Goal: Task Accomplishment & Management: Manage account settings

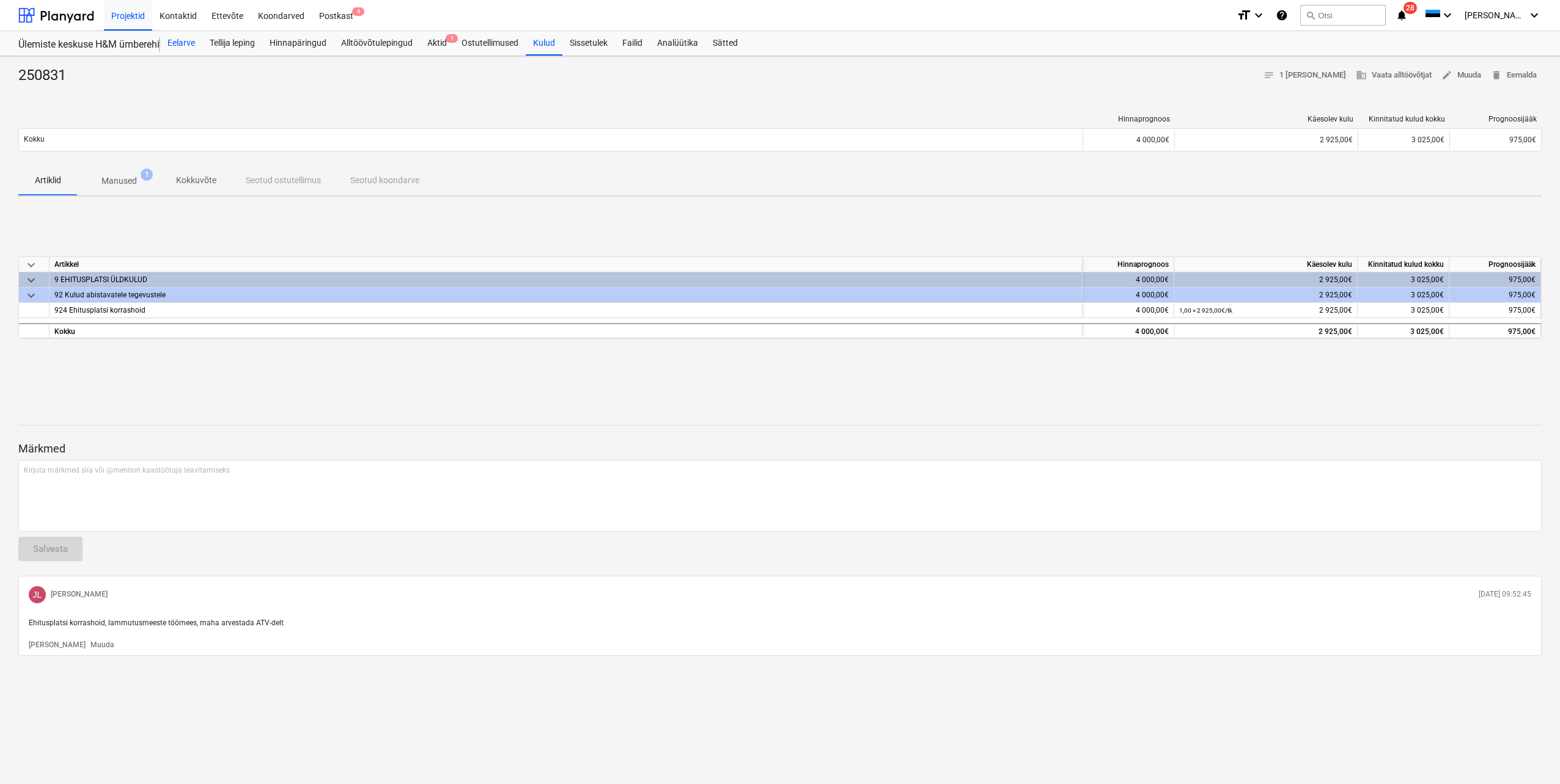
click at [179, 41] on div "Eelarve" at bounding box center [181, 42] width 42 height 24
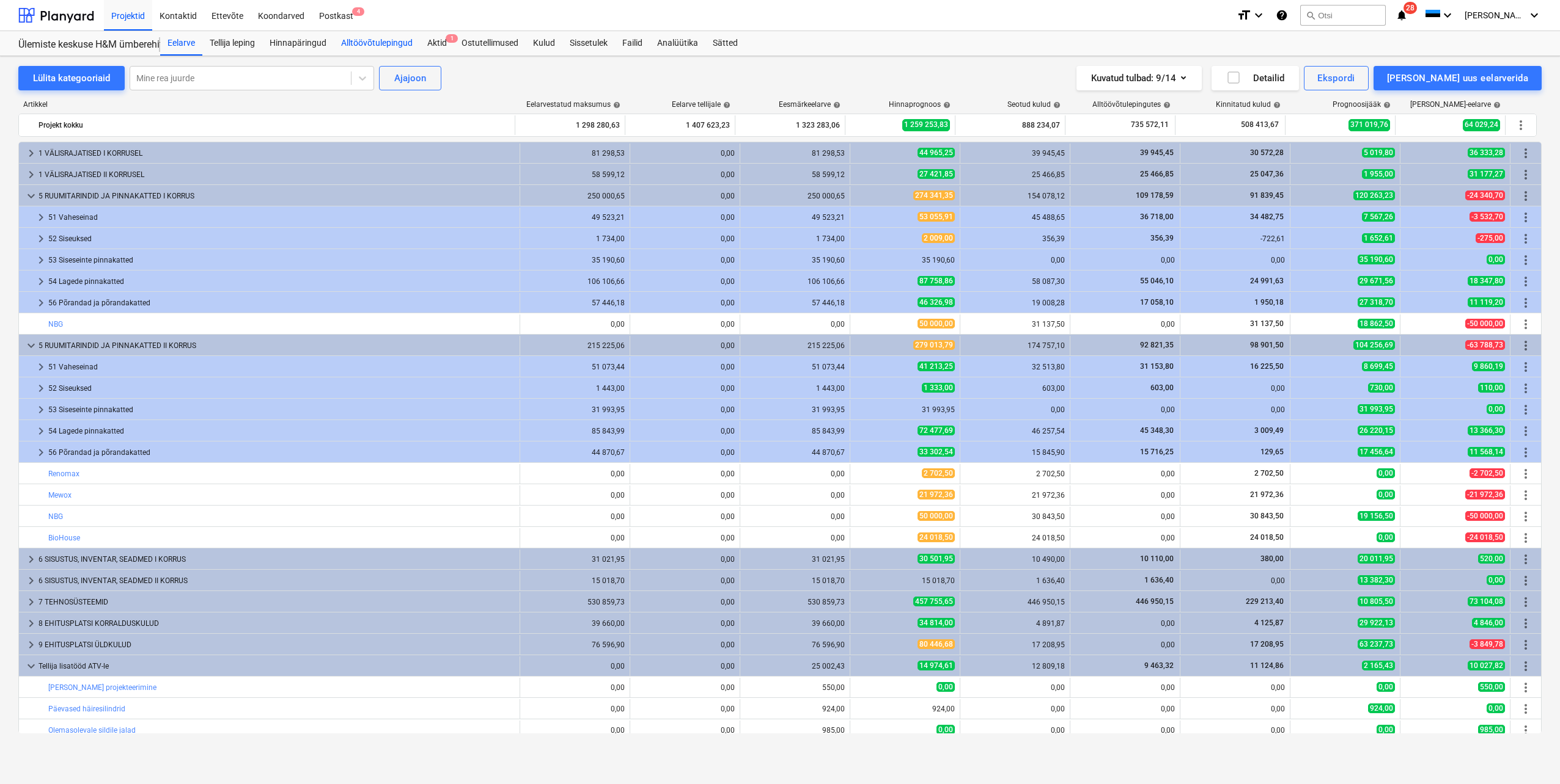
click at [393, 46] on div "Alltöövõtulepingud" at bounding box center [377, 42] width 86 height 24
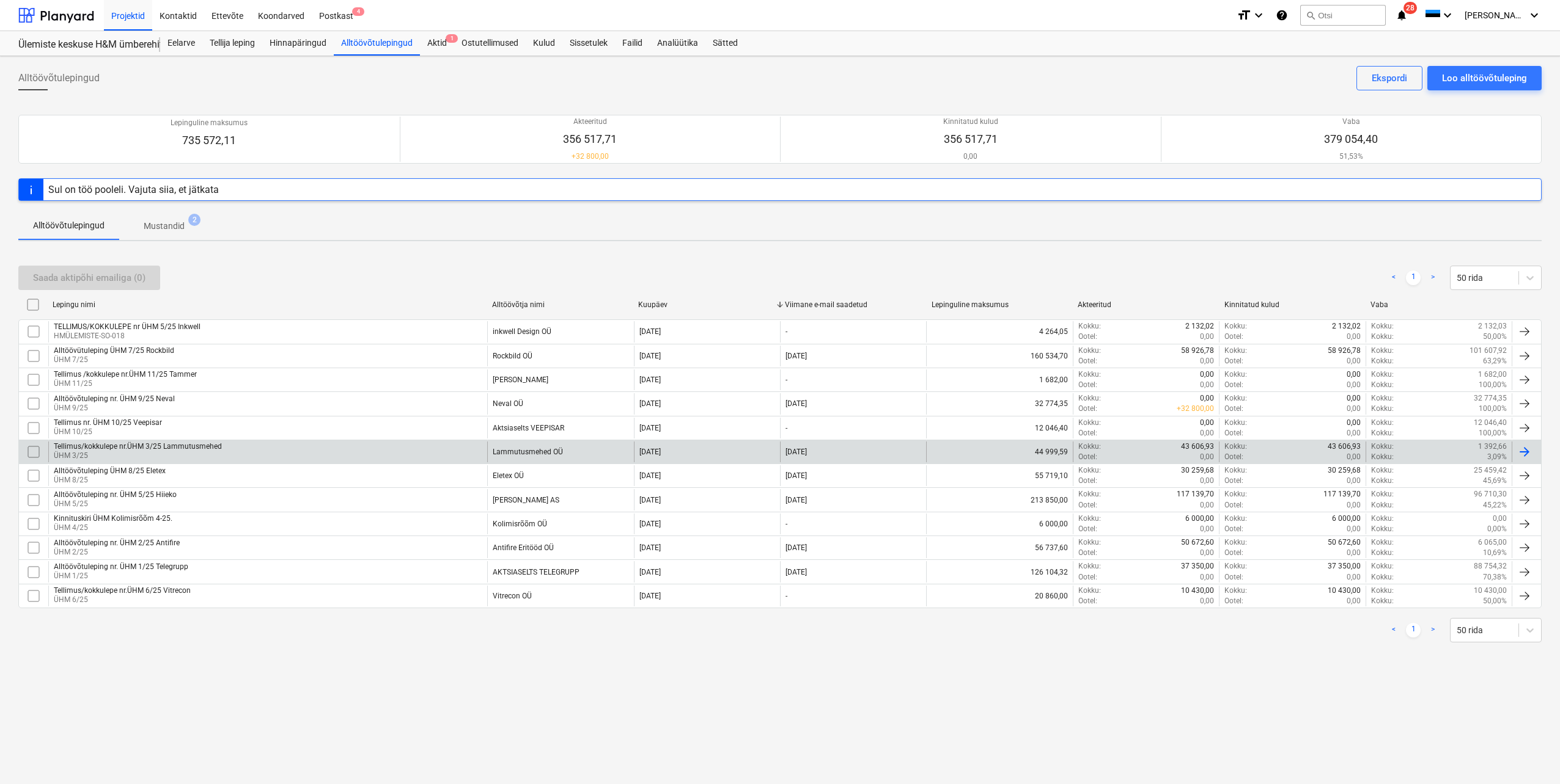
click at [188, 455] on p "ÜHM 3/25" at bounding box center [137, 456] width 168 height 11
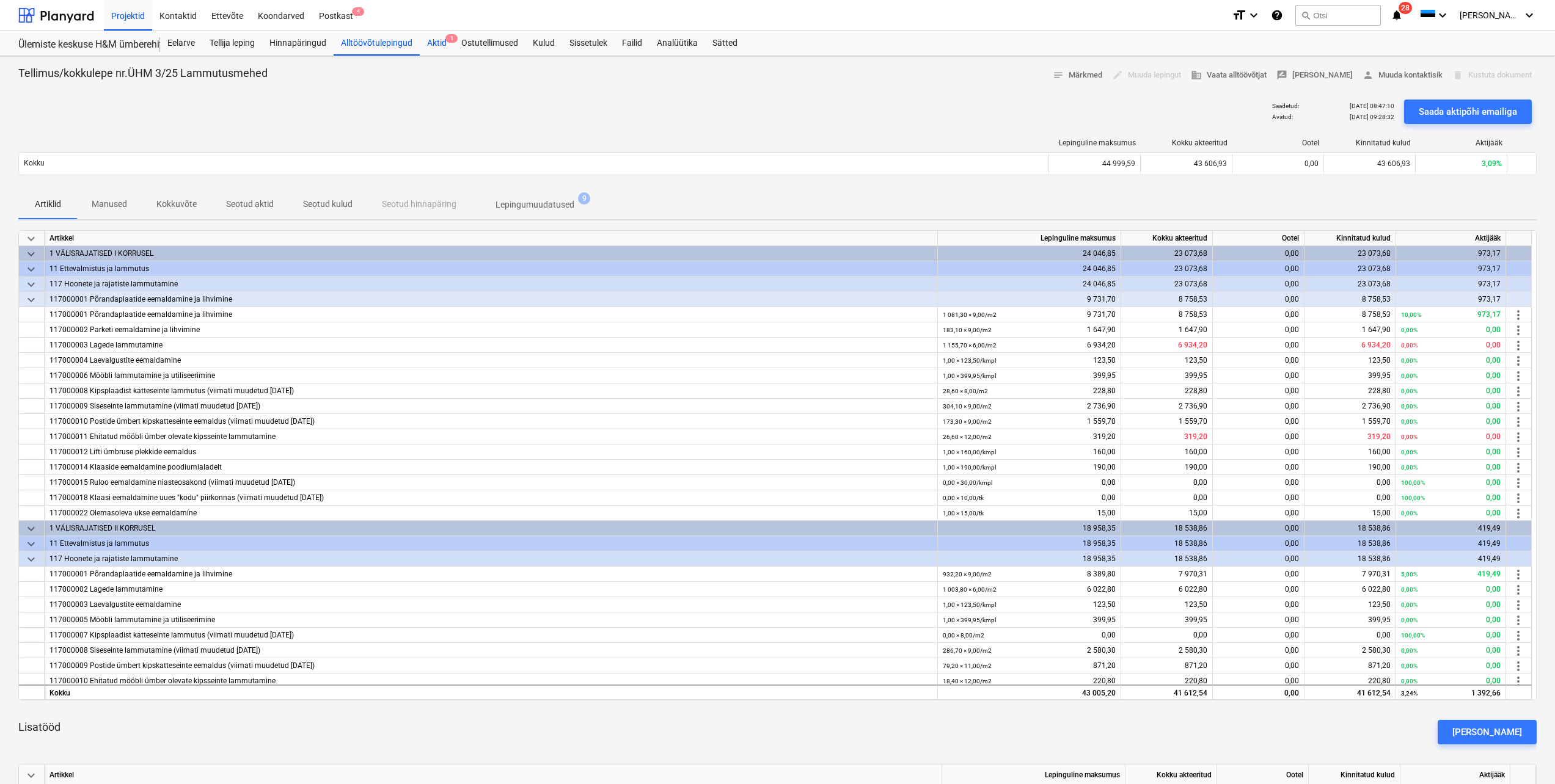
click at [436, 43] on div "Aktid 1" at bounding box center [437, 42] width 35 height 24
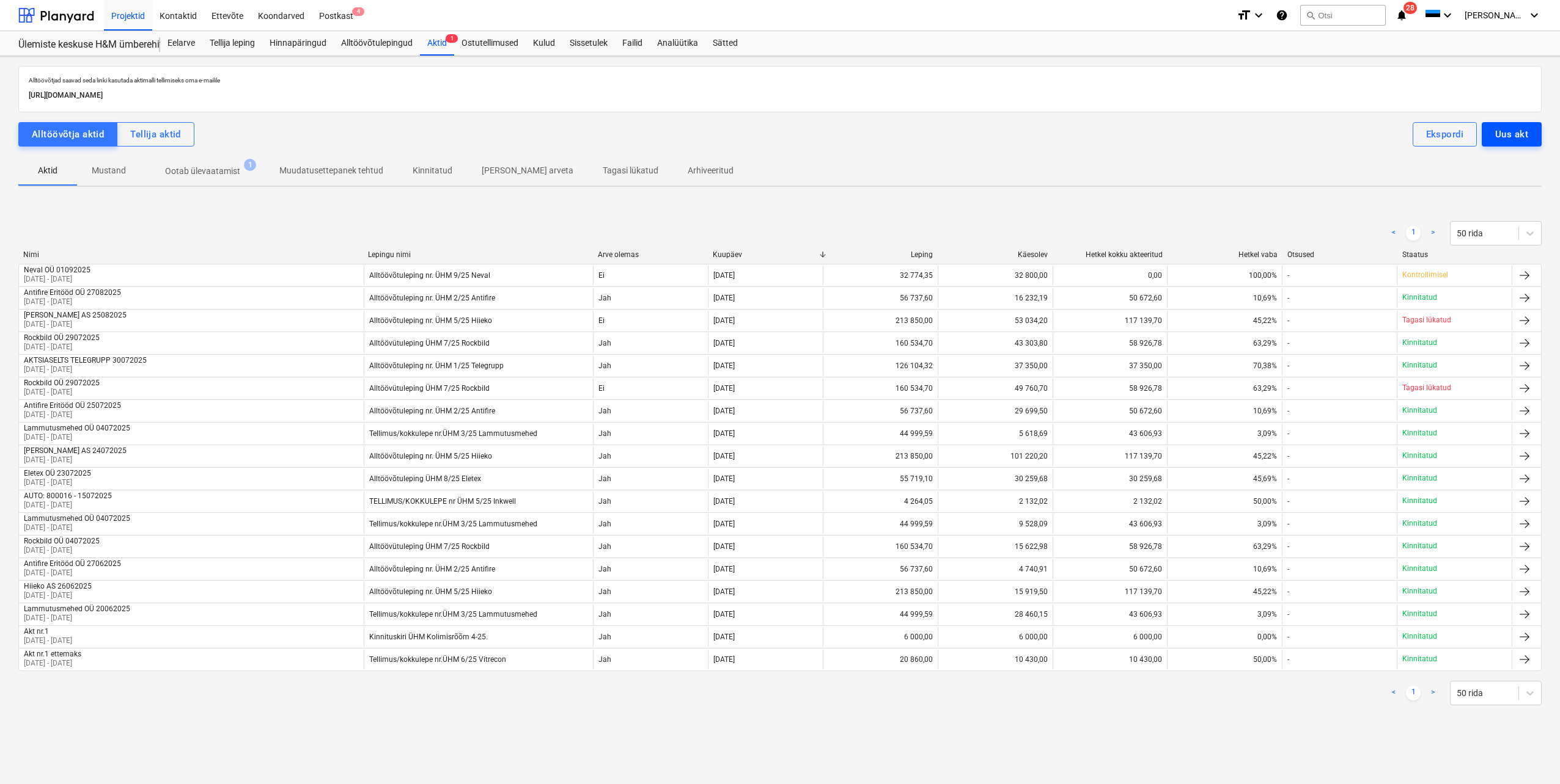
click at [1498, 137] on div "Uus akt" at bounding box center [1511, 134] width 33 height 16
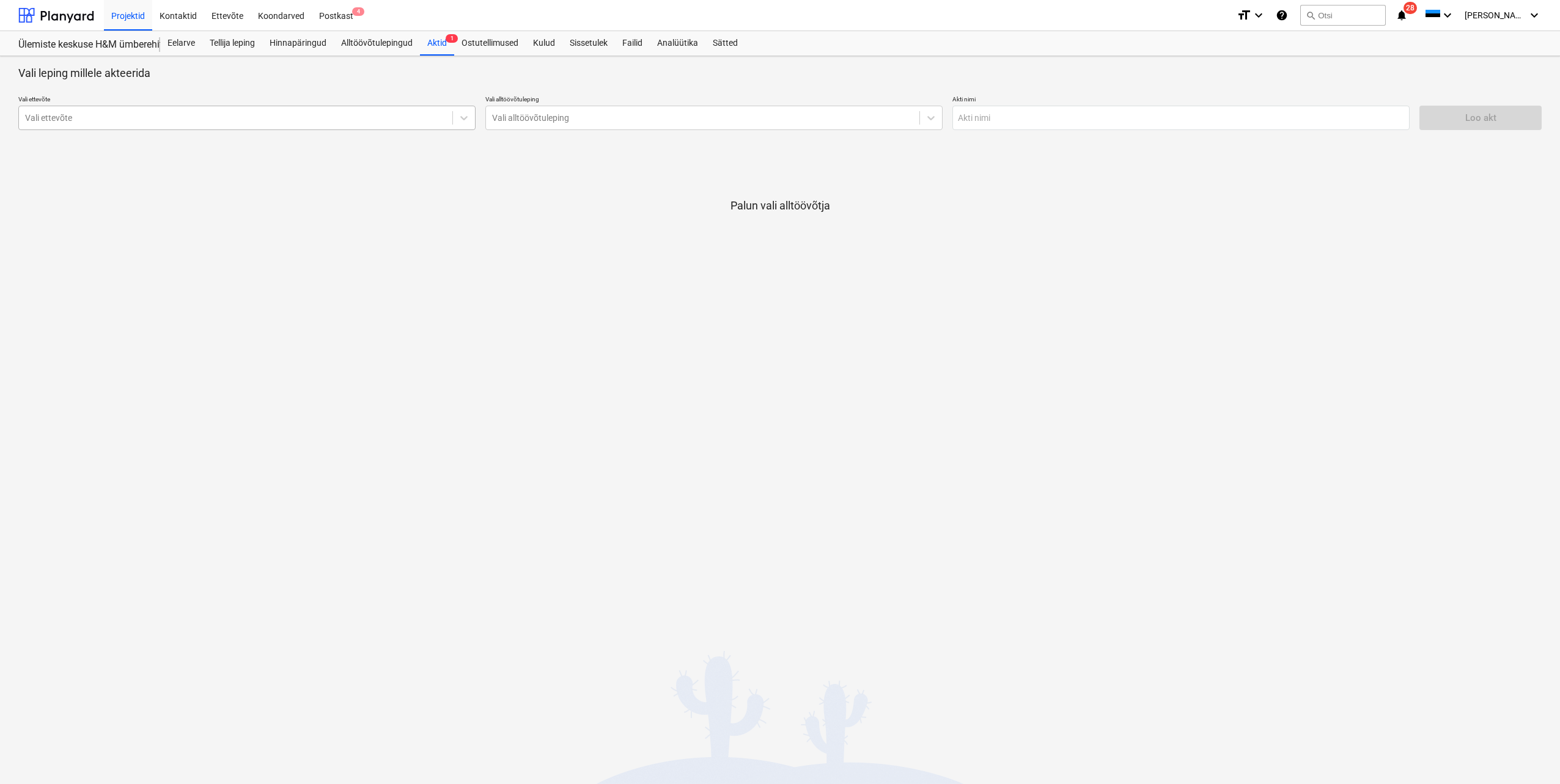
click at [224, 117] on div at bounding box center [235, 118] width 421 height 12
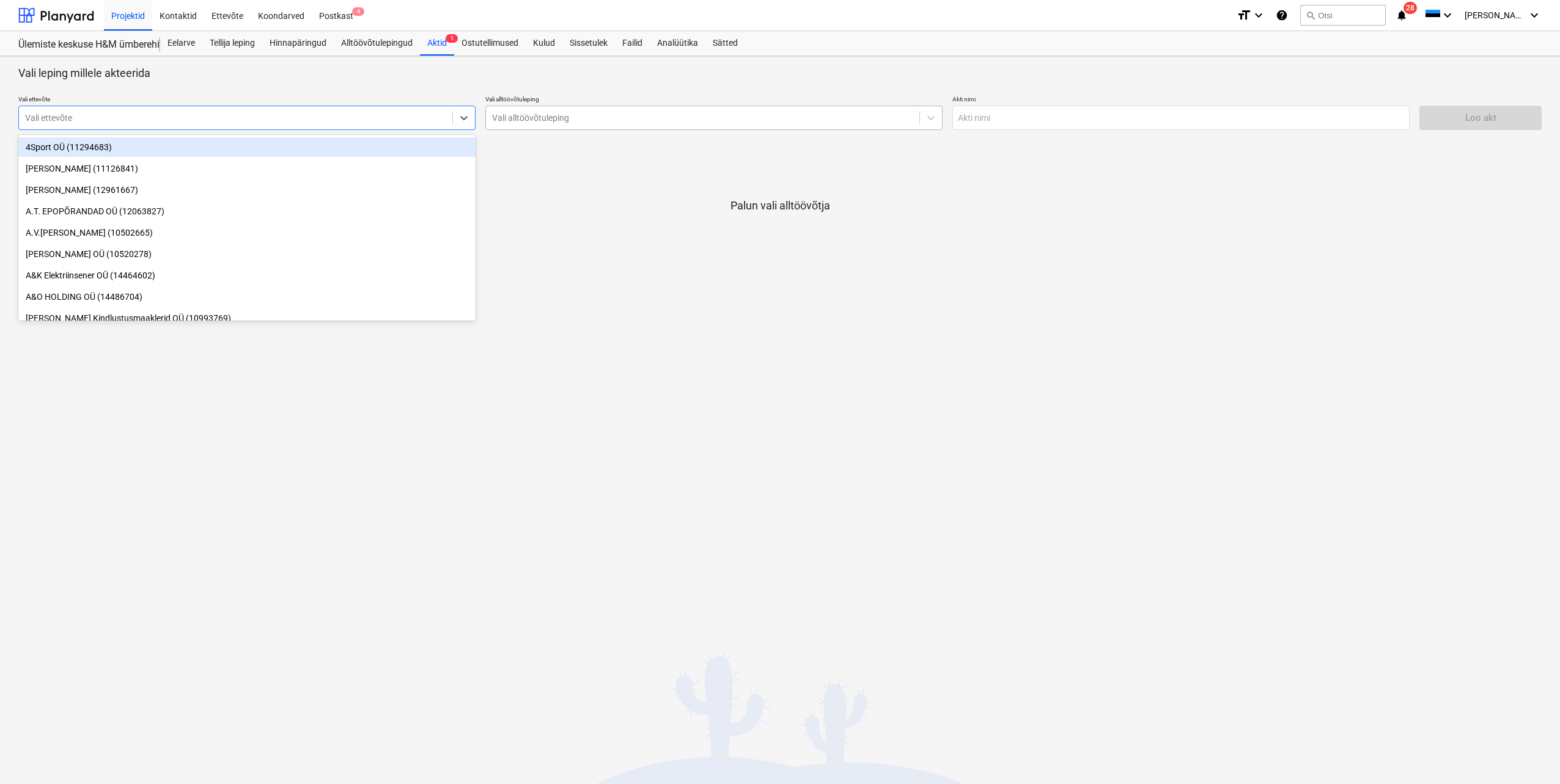
click at [667, 122] on div at bounding box center [702, 118] width 421 height 12
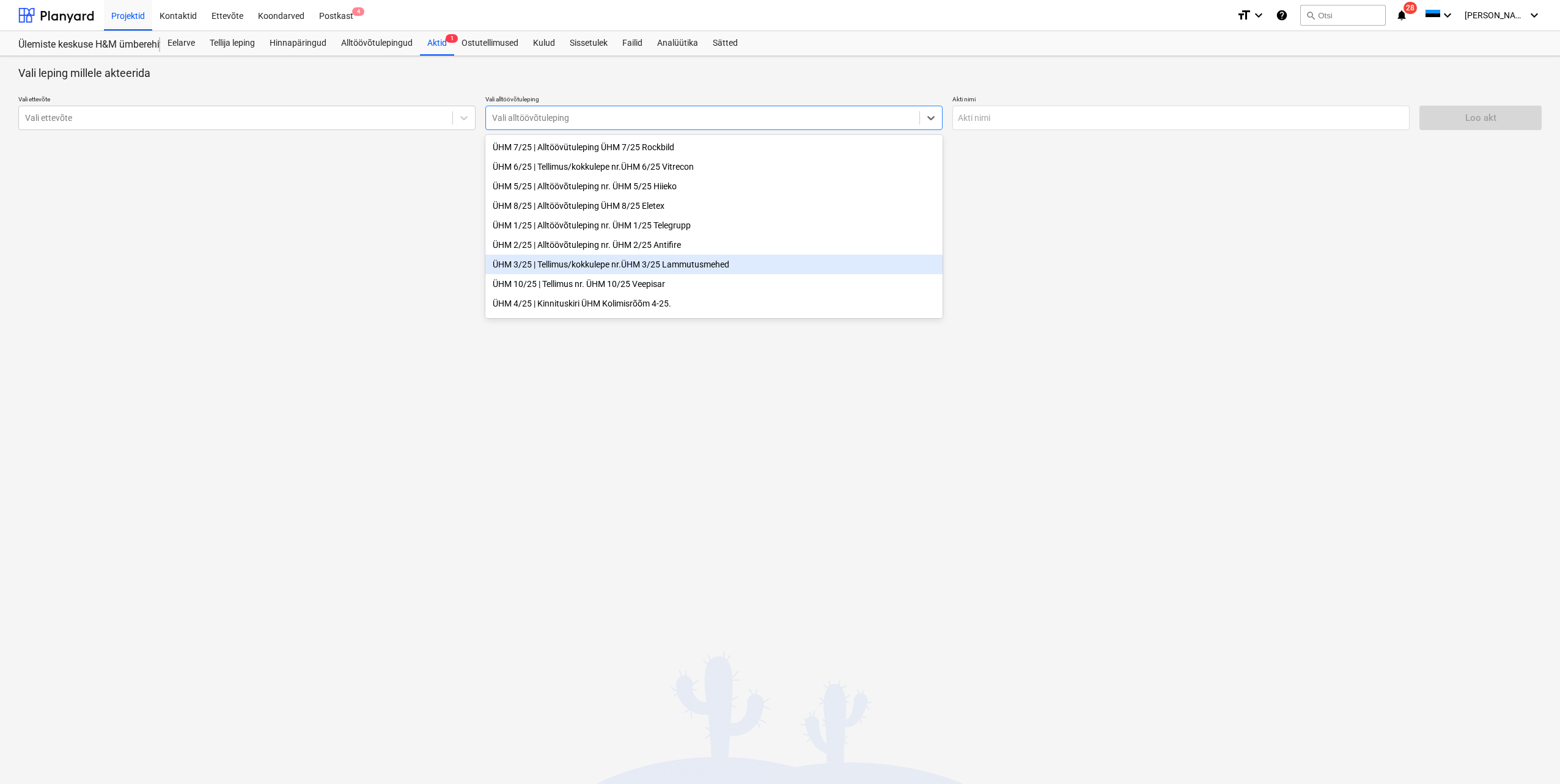
click at [687, 271] on div "ÜHM 3/25 | Tellimus/kokkulepe nr.ÜHM 3/25 Lammutusmehed" at bounding box center [713, 264] width 457 height 19
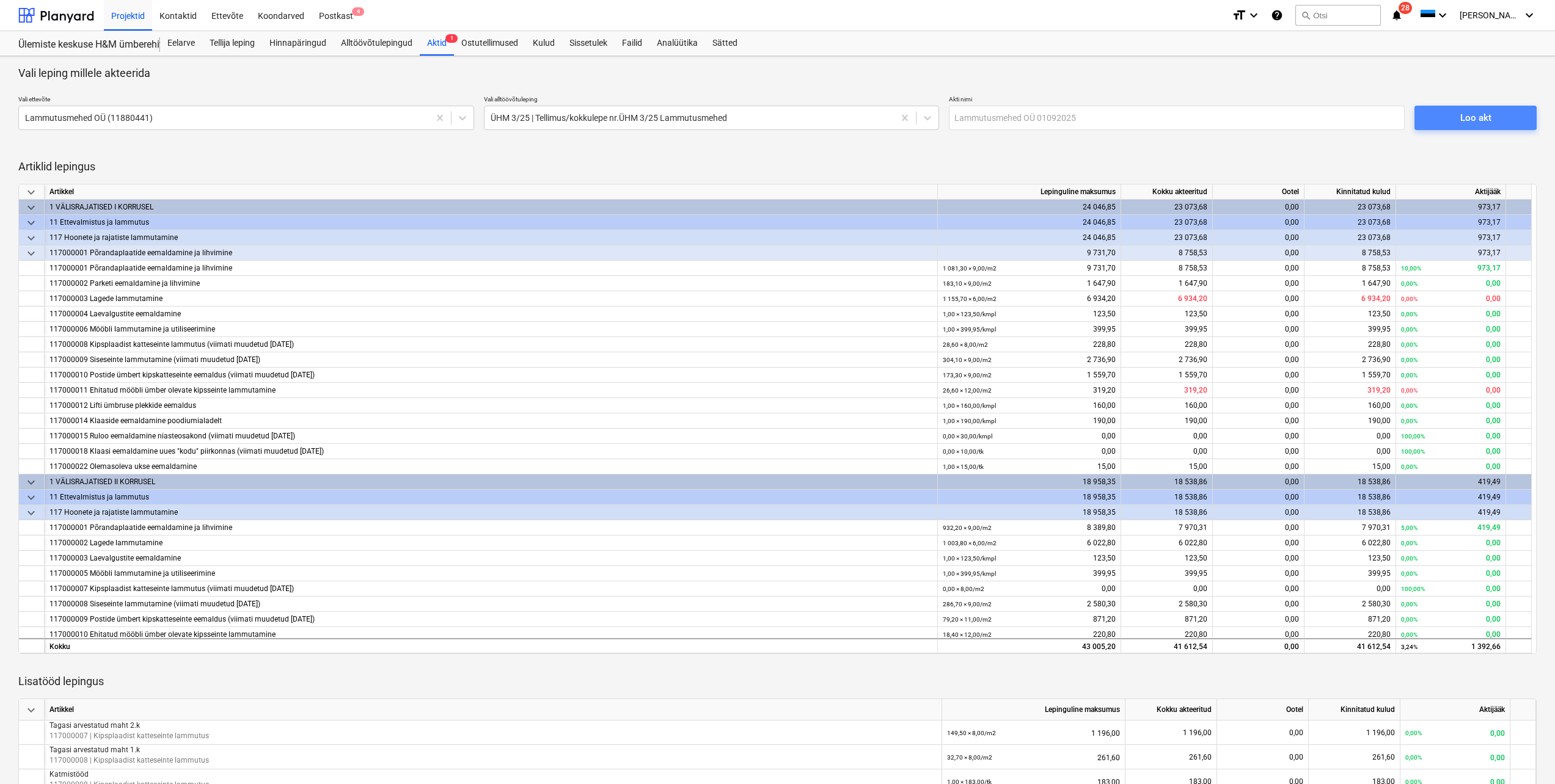
click at [1462, 126] on div "Loo akt" at bounding box center [1476, 118] width 31 height 16
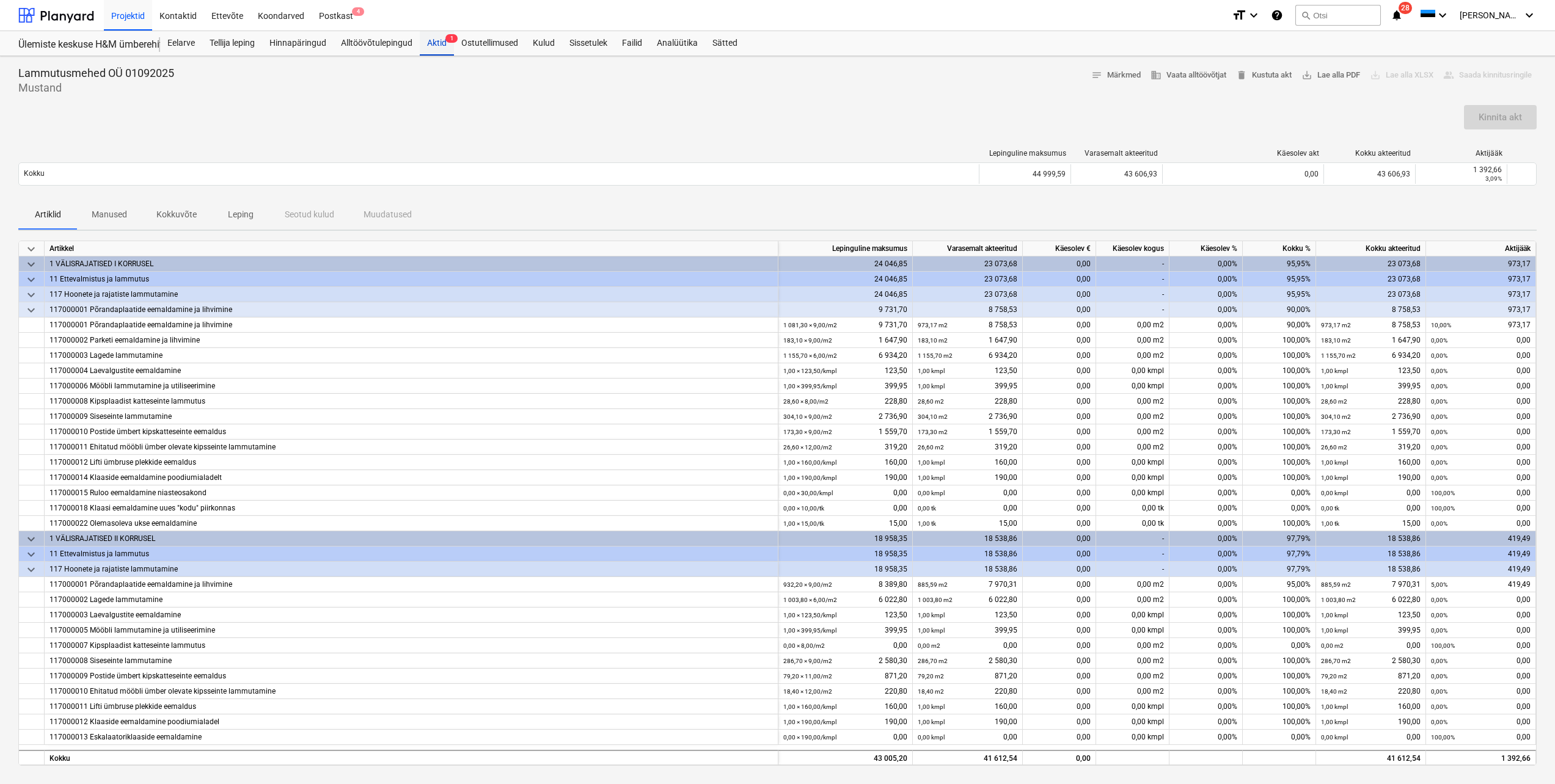
click at [437, 44] on div "Aktid 1" at bounding box center [437, 42] width 35 height 24
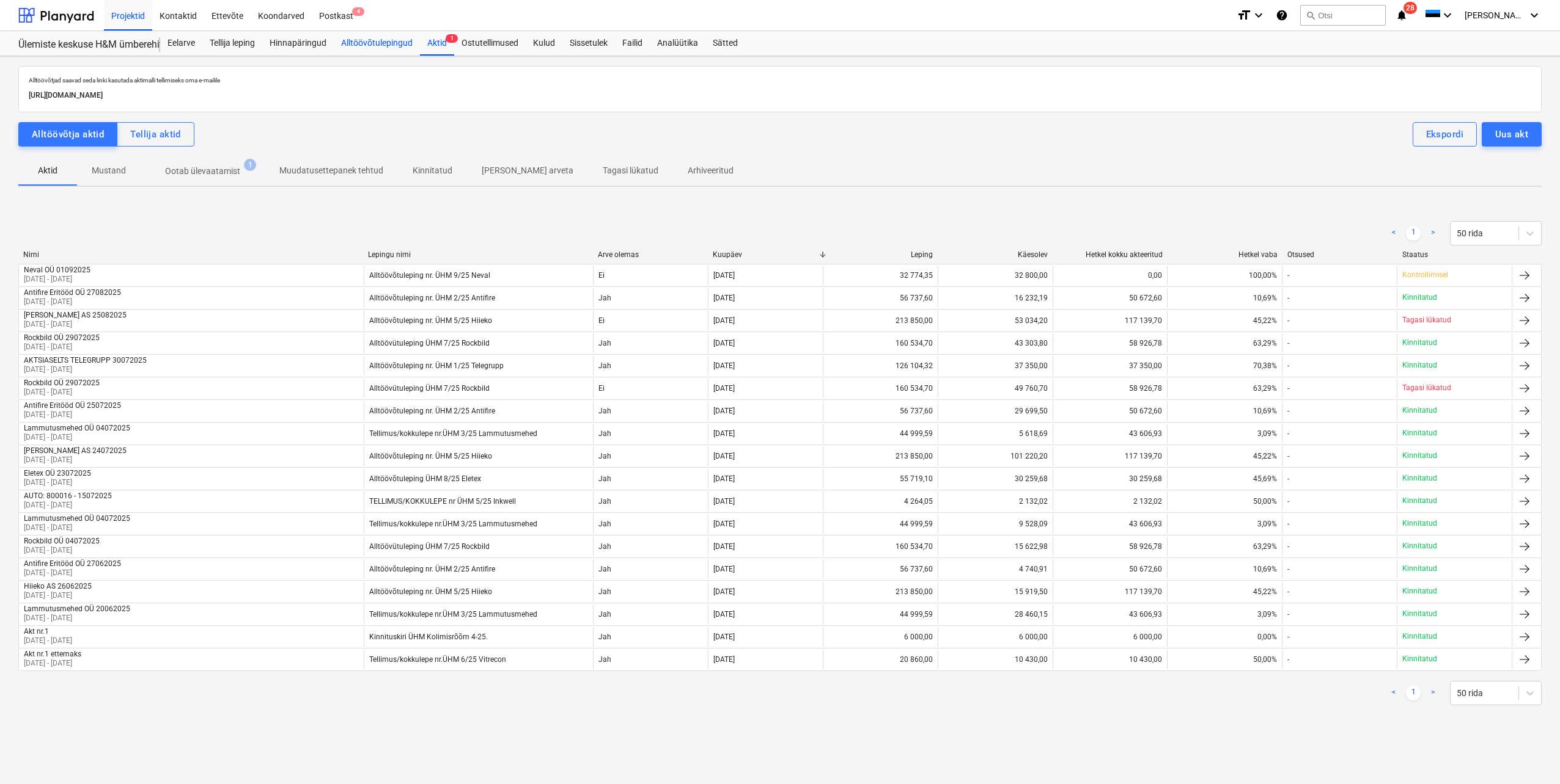
click at [365, 43] on div "Alltöövõtulepingud" at bounding box center [377, 42] width 86 height 24
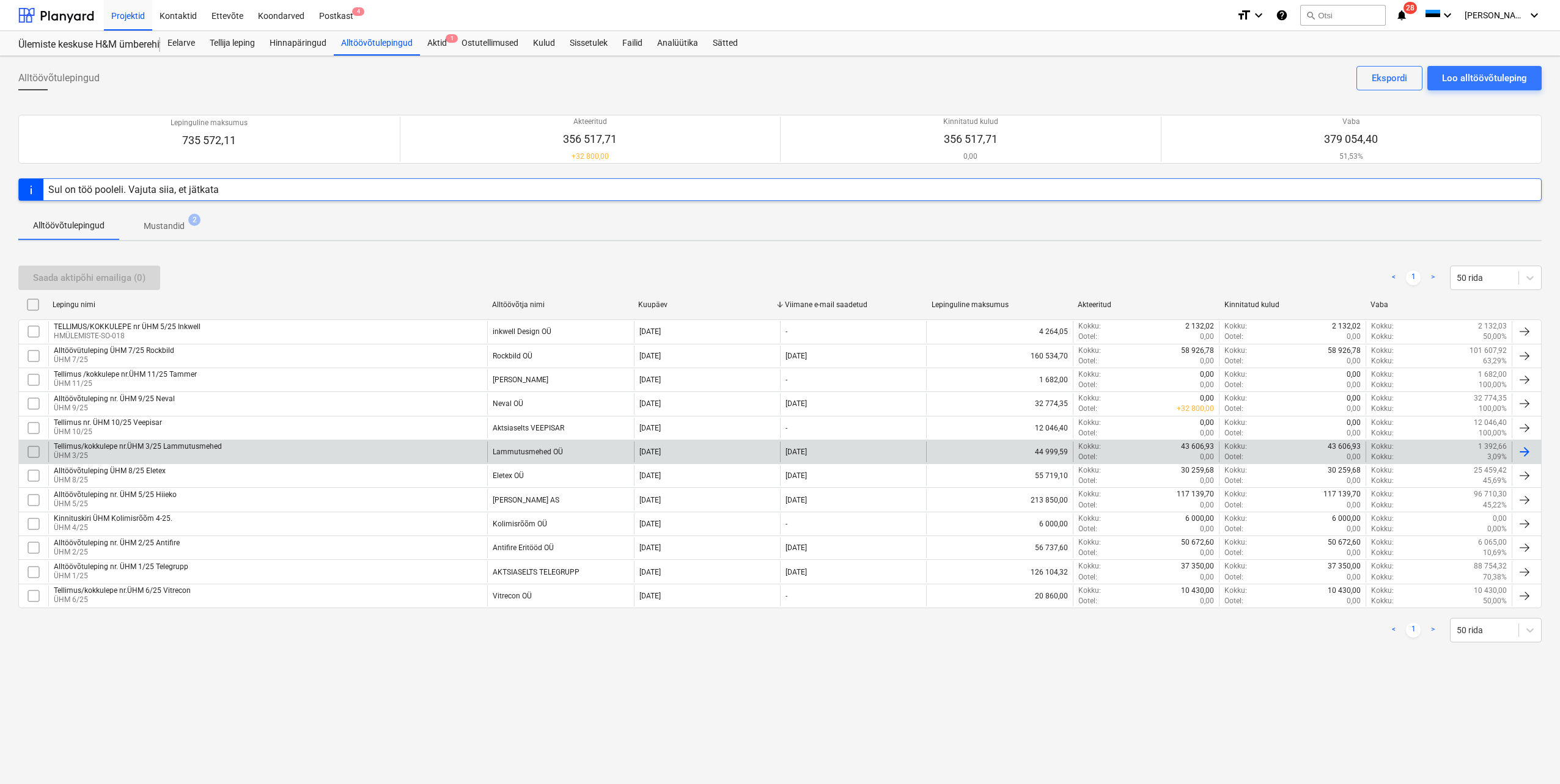
click at [201, 448] on div "Tellimus/kokkulepe nr.ÜHM 3/25 Lammutusmehed" at bounding box center [137, 446] width 168 height 9
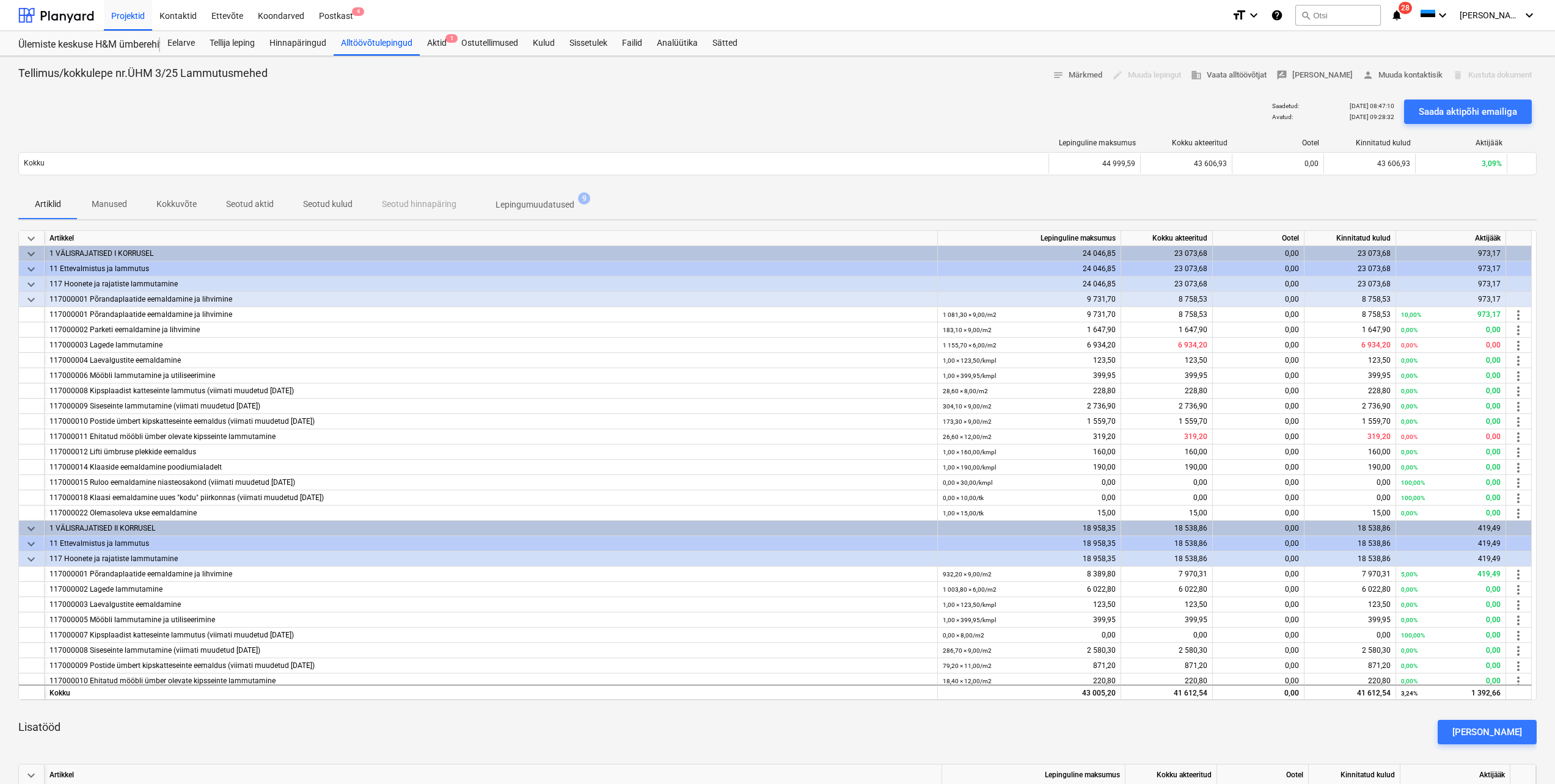
click at [230, 205] on p "Seotud aktid" at bounding box center [251, 203] width 48 height 12
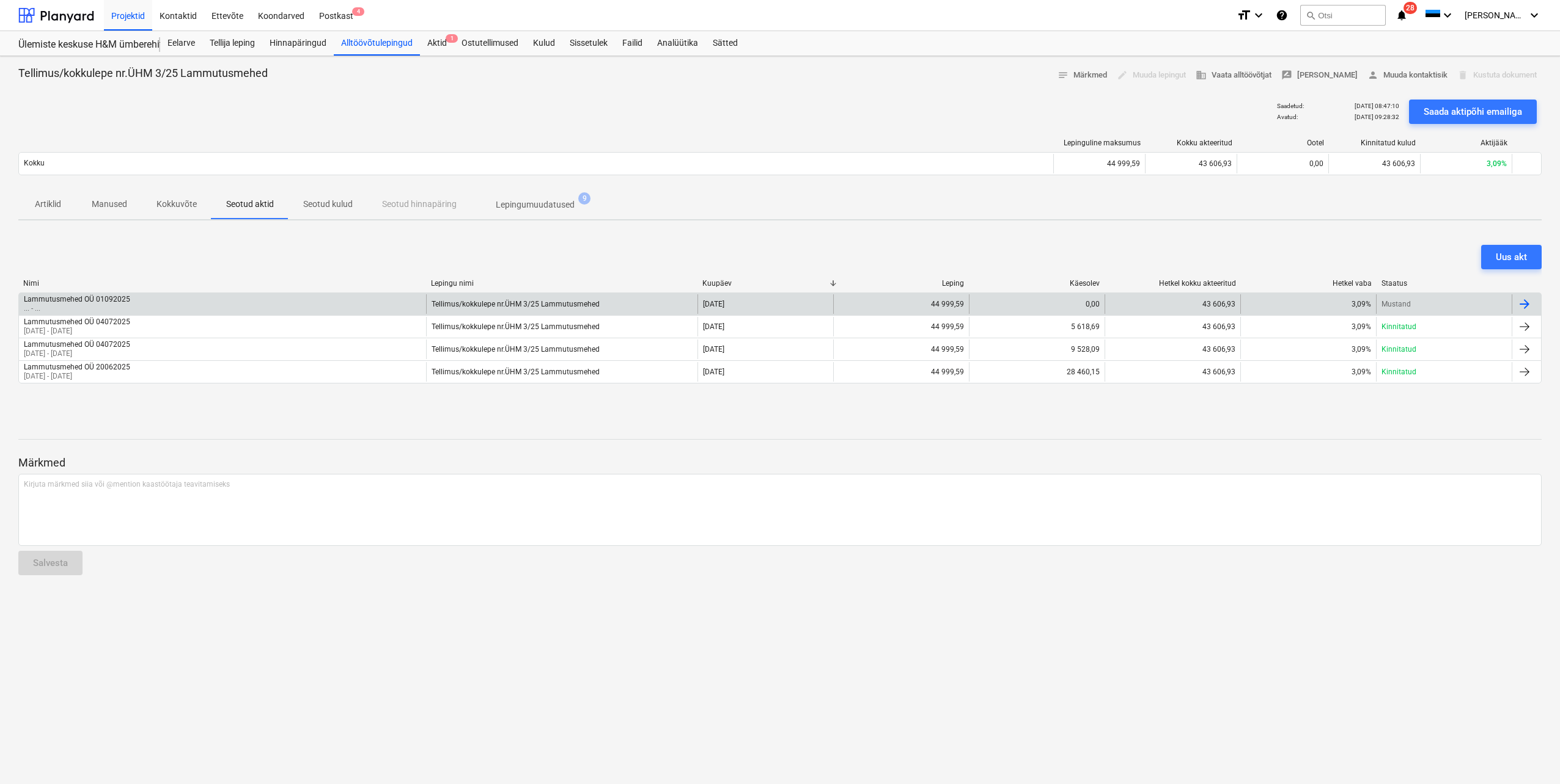
click at [1527, 308] on div at bounding box center [1524, 303] width 14 height 14
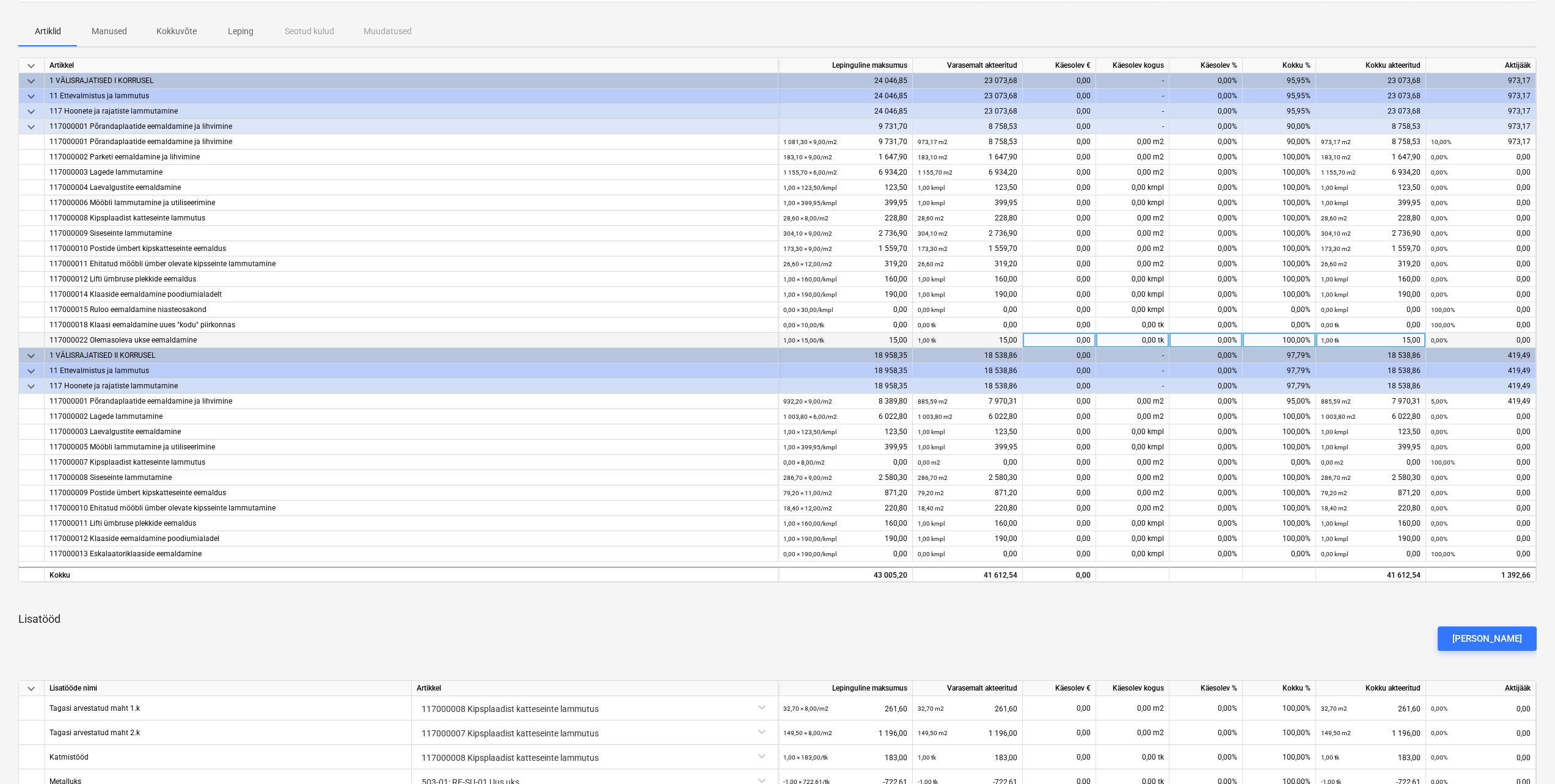
scroll to position [122, 0]
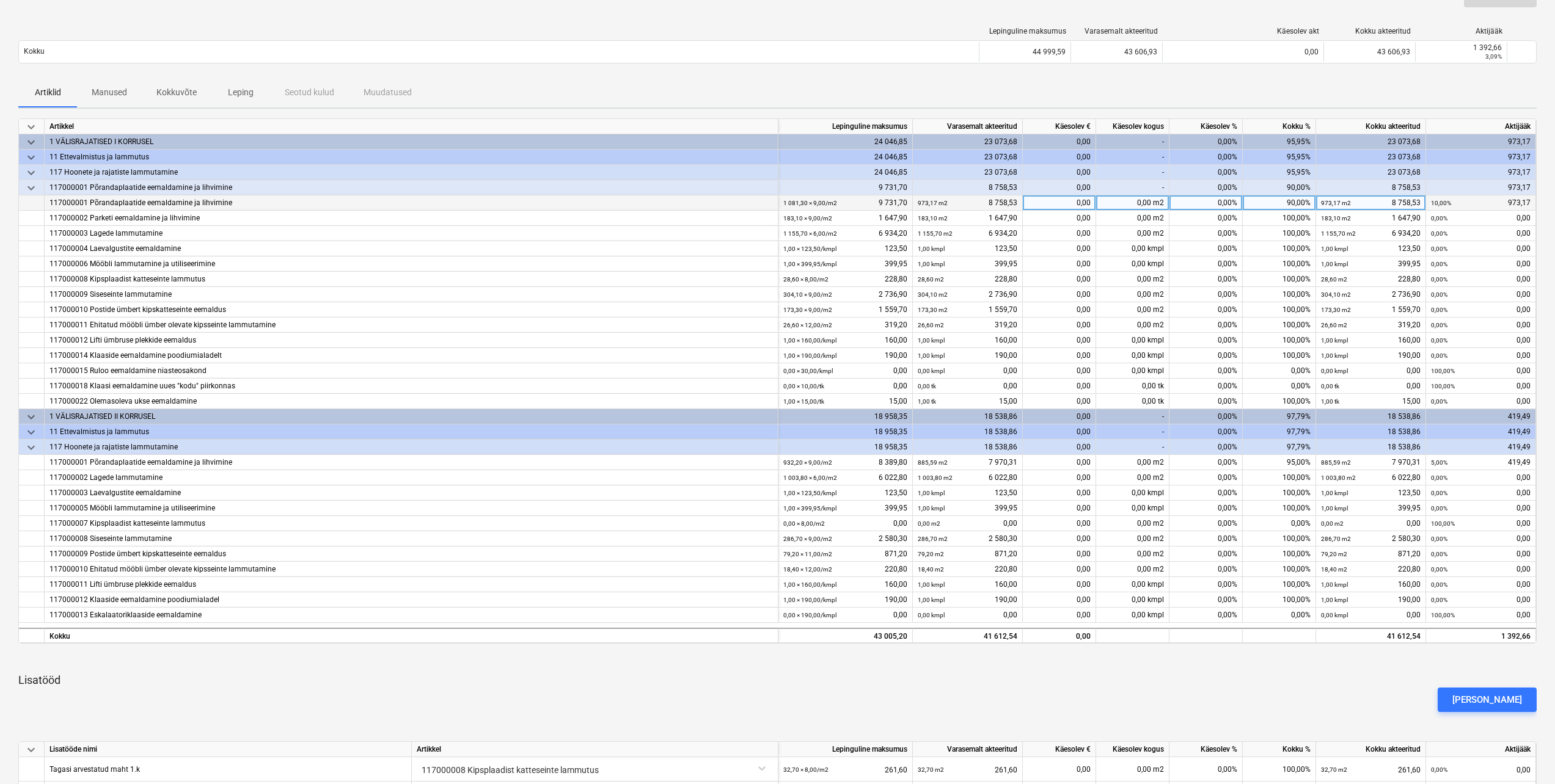
click at [1276, 203] on div "90,00%" at bounding box center [1280, 203] width 73 height 15
type input "100"
click at [1280, 227] on div "100,00%" at bounding box center [1280, 234] width 73 height 15
click at [1267, 460] on div "95,00%" at bounding box center [1280, 463] width 73 height 15
type input "100"
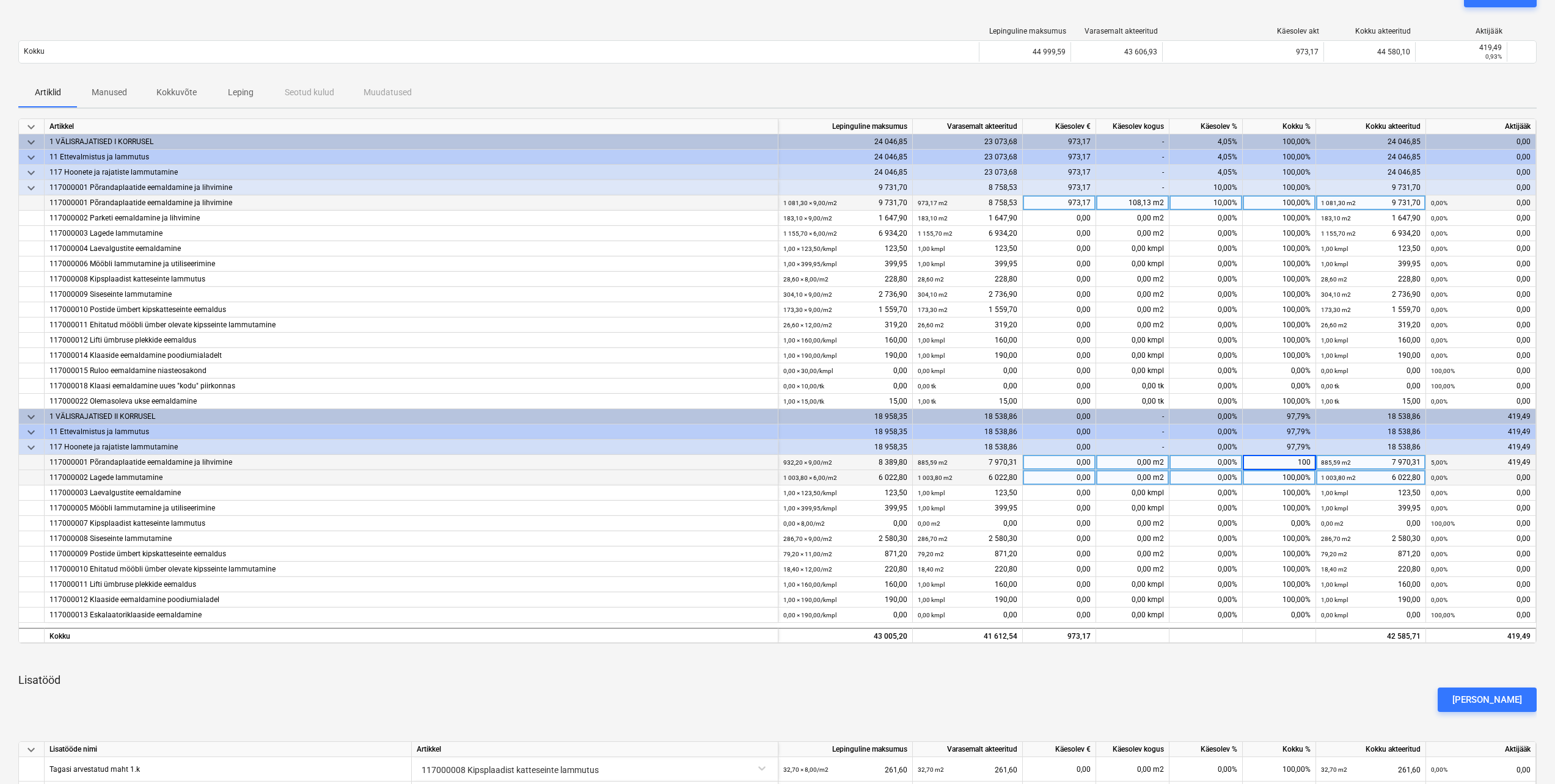
click at [1268, 477] on div "100,00%" at bounding box center [1280, 478] width 73 height 15
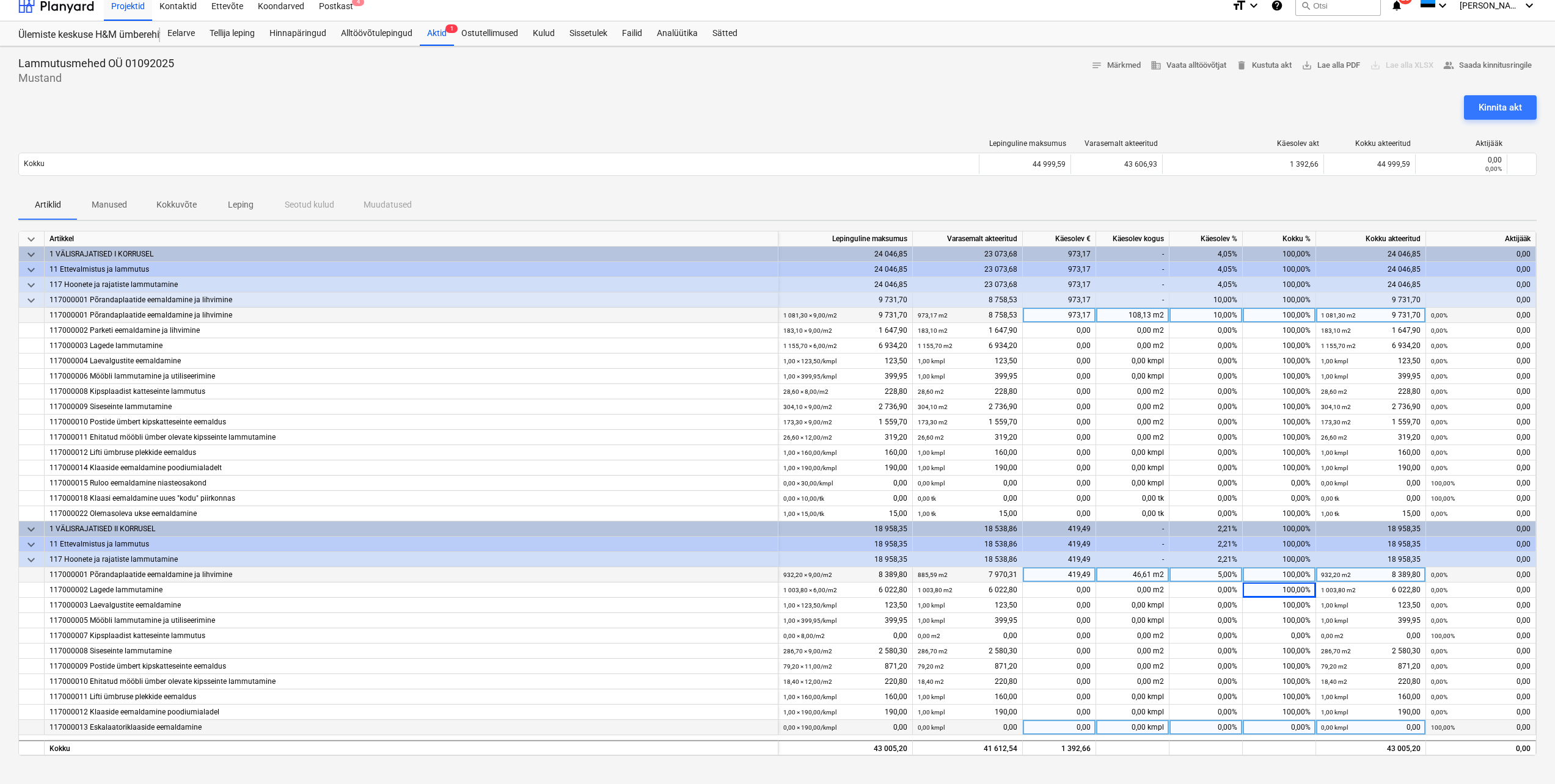
scroll to position [0, 0]
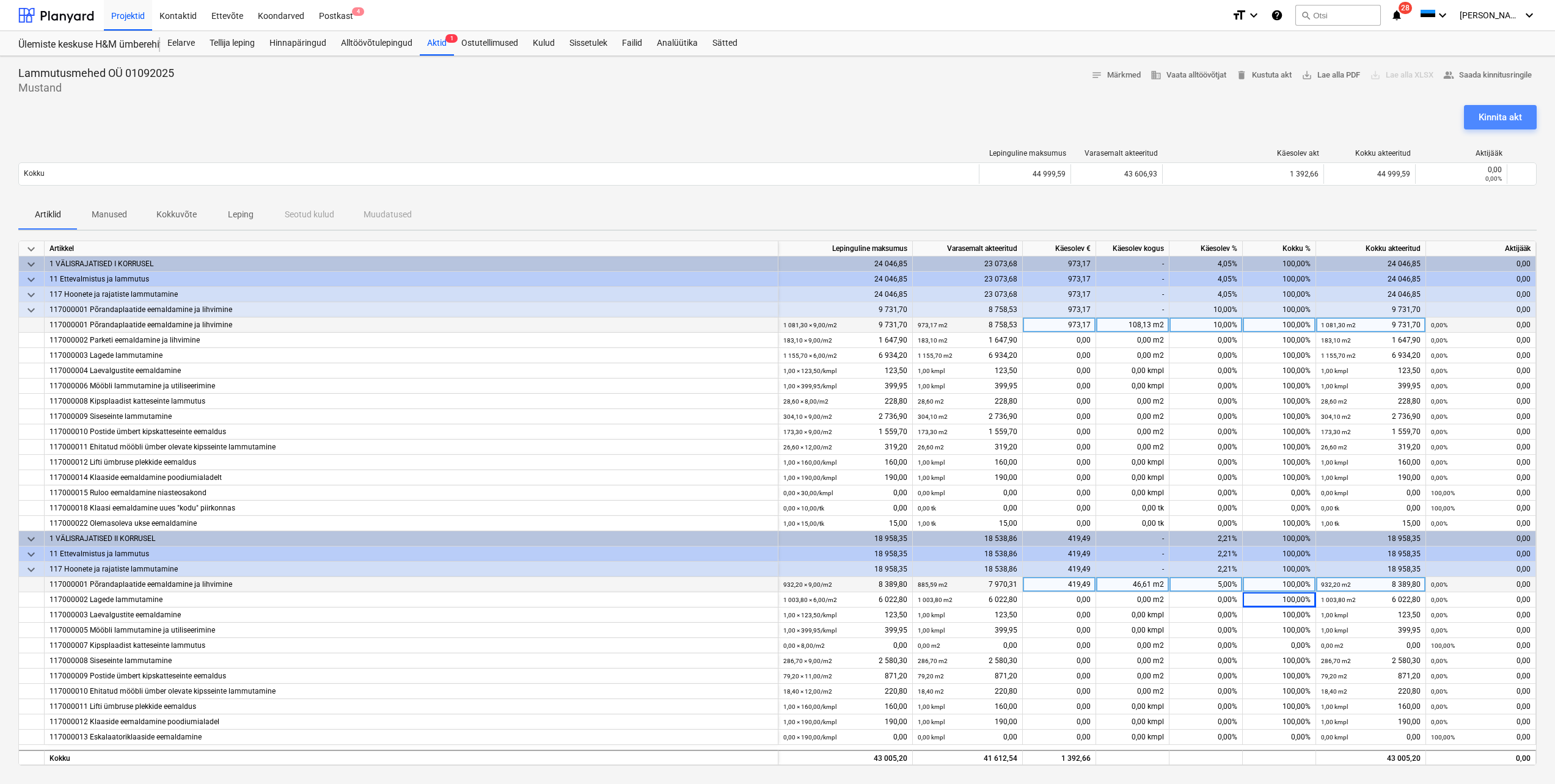
click at [1495, 122] on div "Kinnita akt" at bounding box center [1500, 117] width 43 height 16
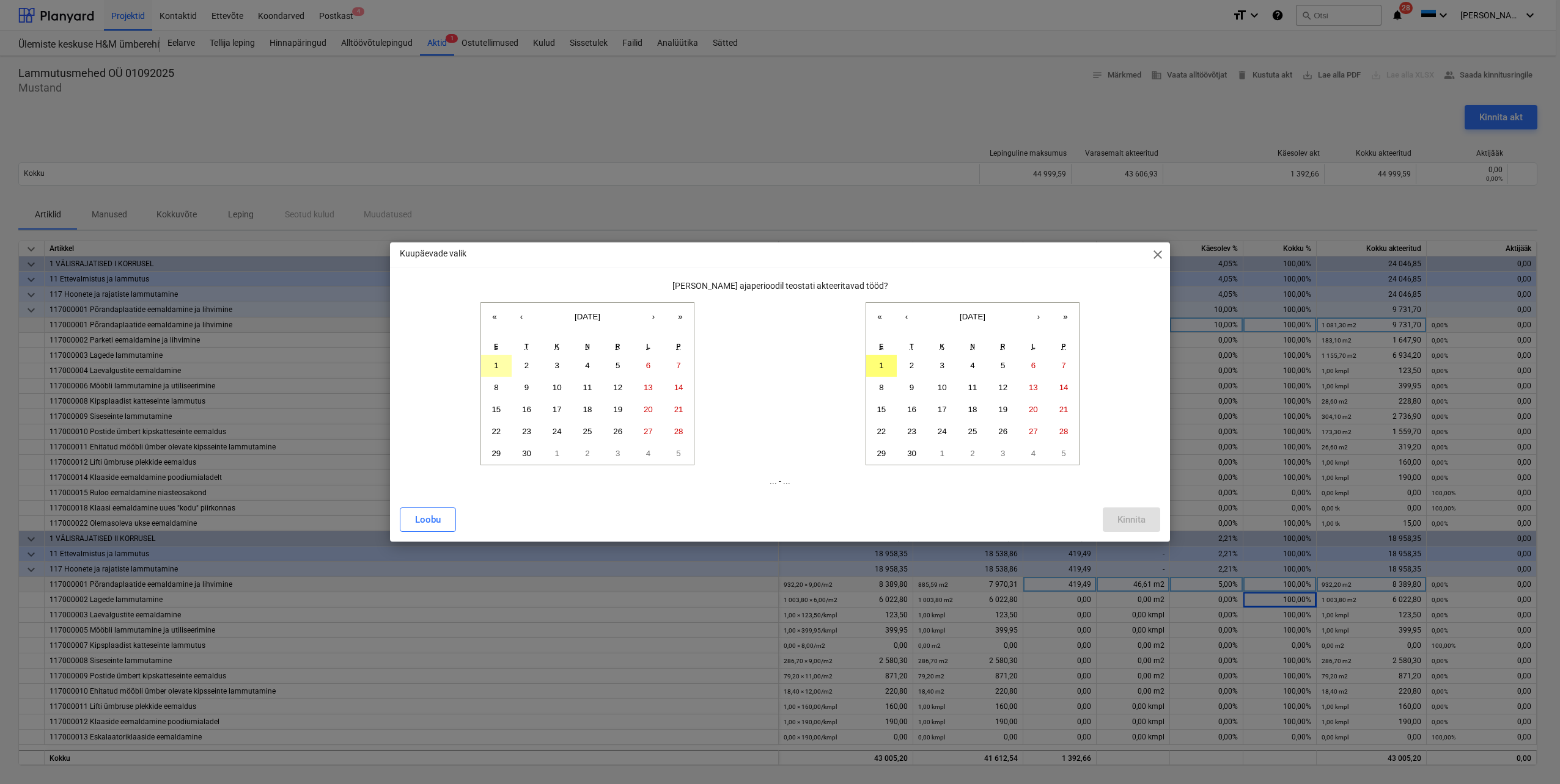
click at [498, 366] on button "1" at bounding box center [496, 366] width 31 height 22
click at [891, 362] on button "1" at bounding box center [881, 366] width 31 height 22
click at [1144, 516] on div "Kinnita" at bounding box center [1131, 519] width 28 height 16
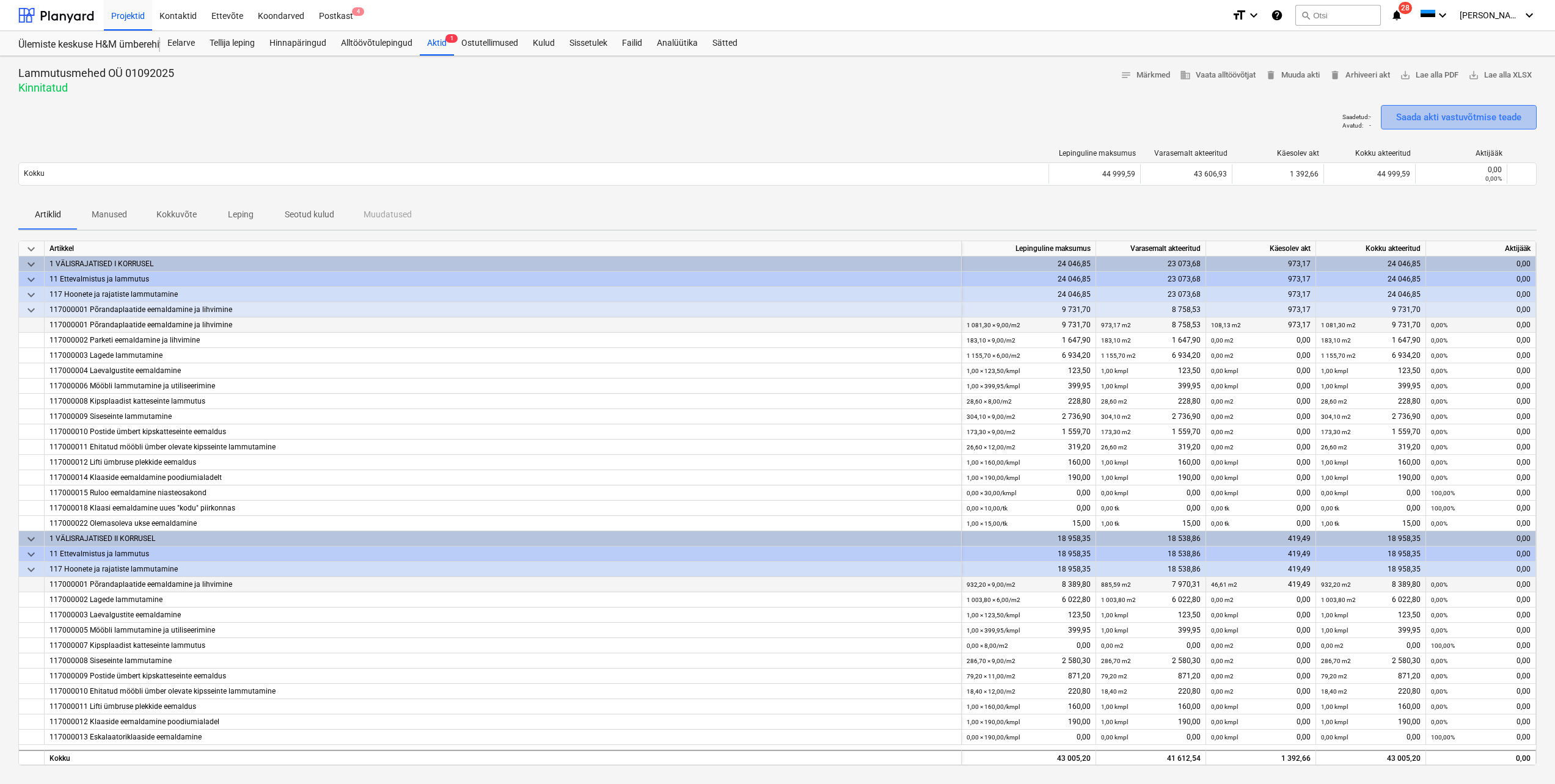
click at [1432, 110] on div "Saada akti vastuvõtmise teade" at bounding box center [1459, 117] width 126 height 16
click at [193, 42] on div "Eelarve" at bounding box center [181, 42] width 42 height 24
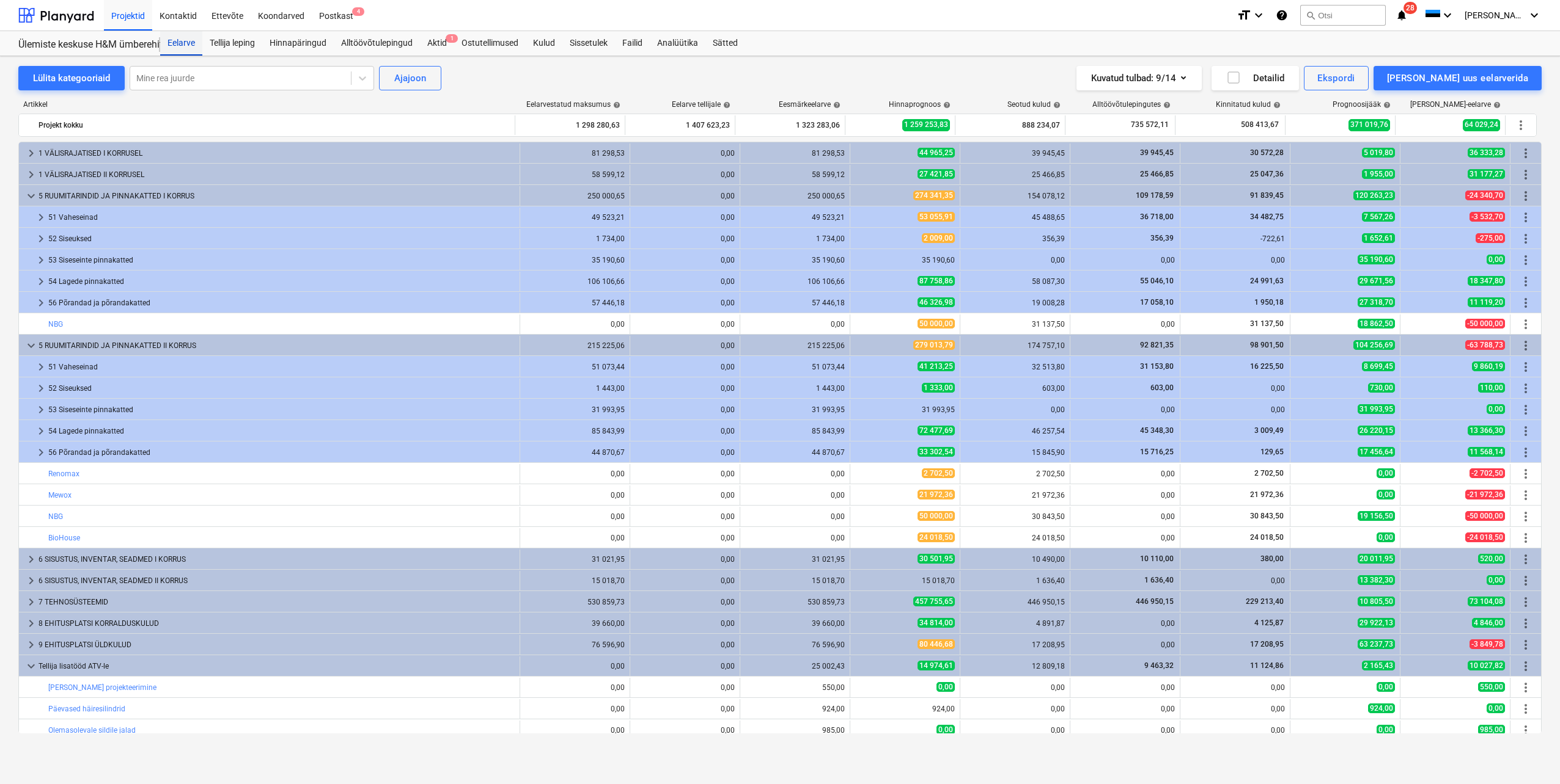
click at [184, 47] on div "Eelarve" at bounding box center [181, 42] width 42 height 24
